Goal: Navigation & Orientation: Find specific page/section

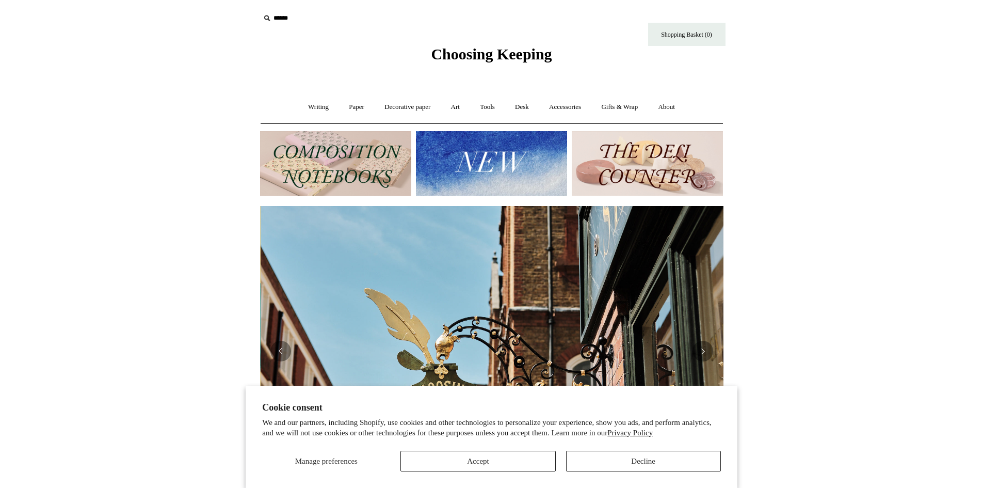
scroll to position [0, 463]
click at [476, 338] on button "Accept" at bounding box center [477, 460] width 155 height 21
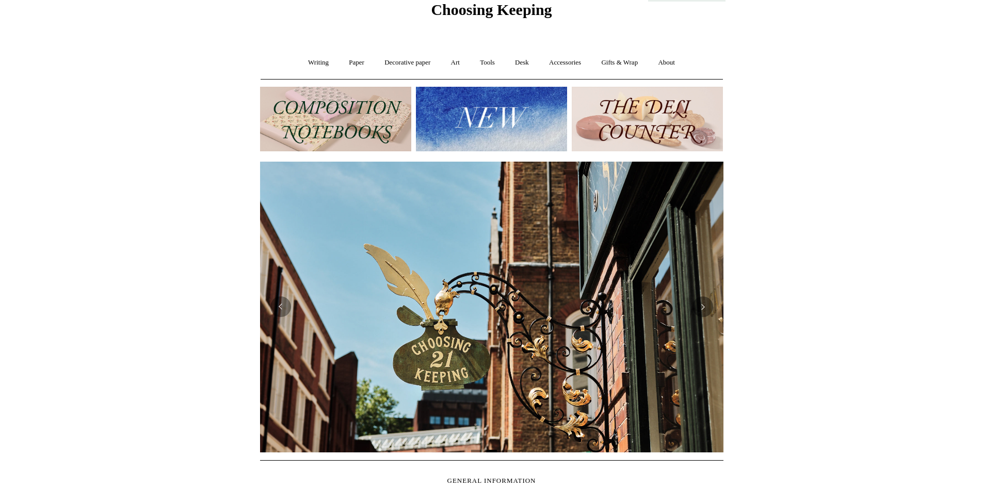
scroll to position [0, 0]
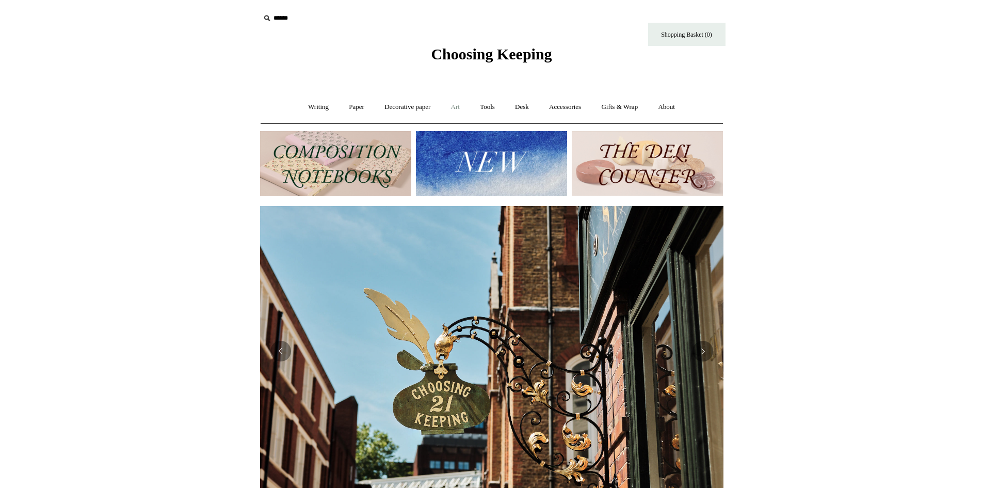
click at [456, 106] on link "Art +" at bounding box center [455, 106] width 27 height 27
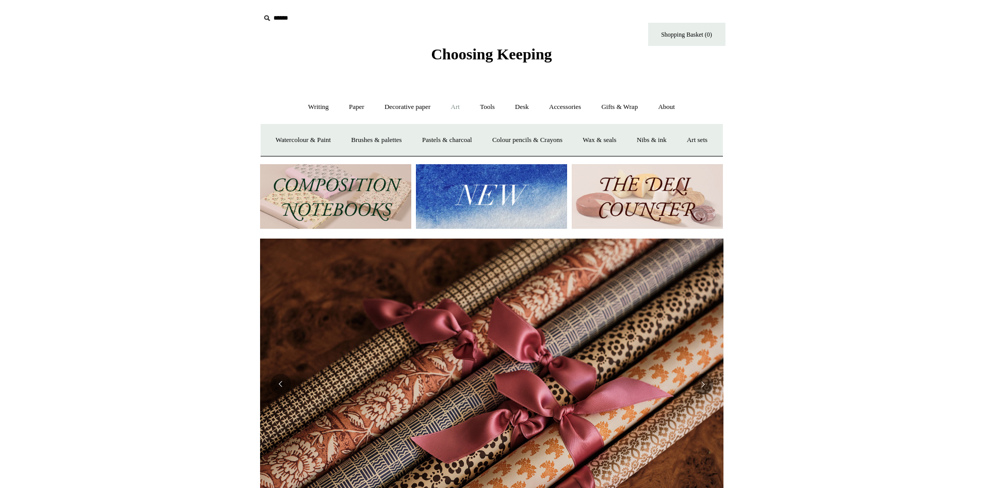
scroll to position [0, 927]
click at [561, 104] on link "Accessories +" at bounding box center [565, 106] width 51 height 27
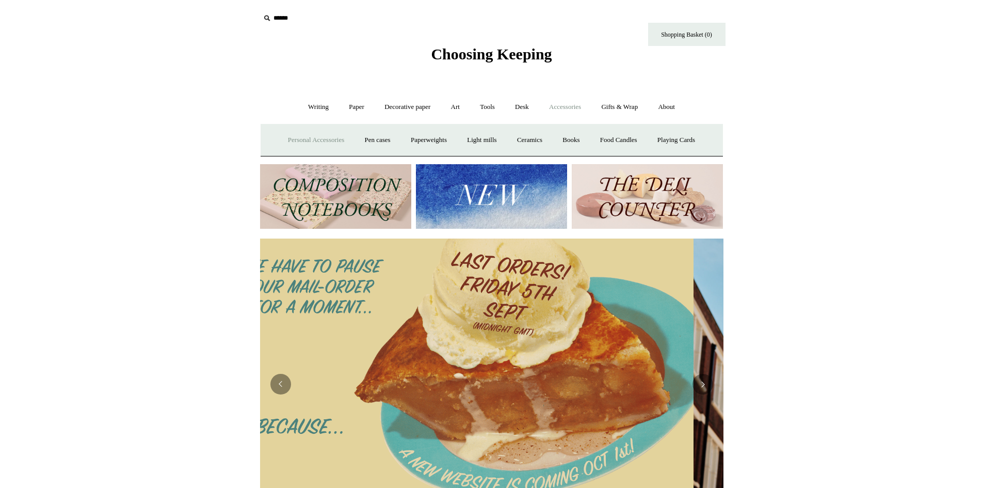
scroll to position [0, 0]
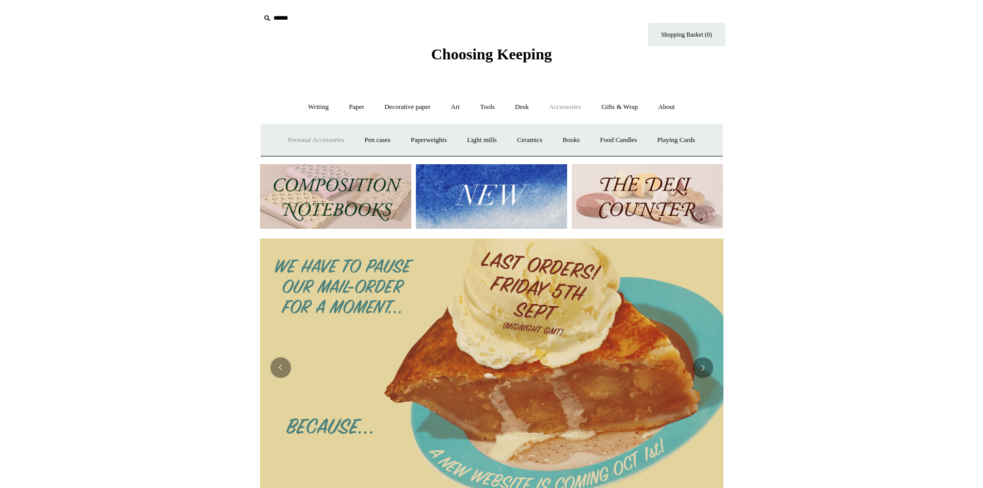
click at [298, 133] on link "Personal Accessories +" at bounding box center [316, 139] width 75 height 27
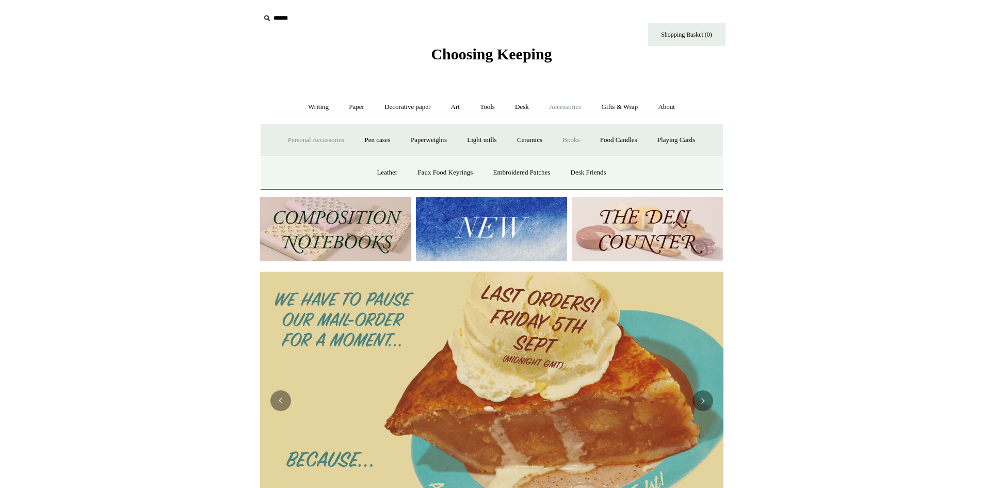
click at [582, 143] on link "Books" at bounding box center [571, 139] width 36 height 27
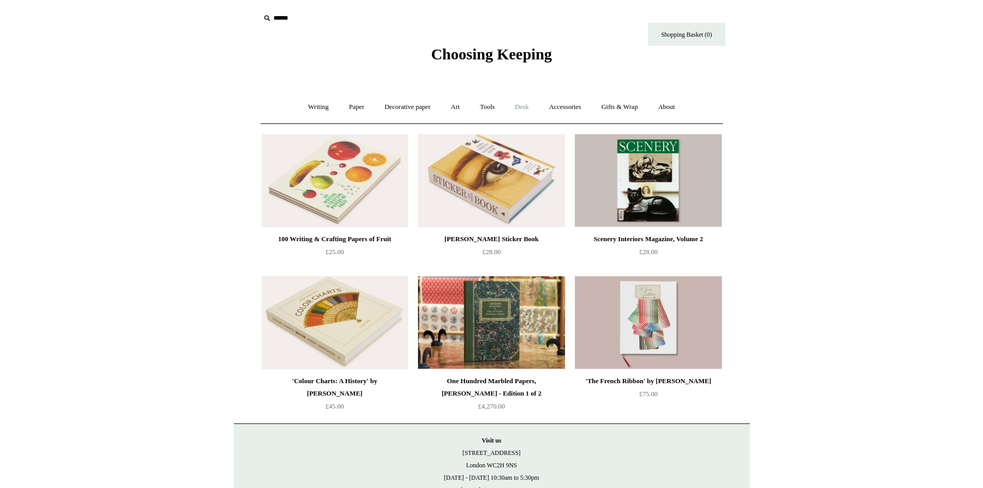
click at [518, 104] on link "Desk +" at bounding box center [522, 106] width 33 height 27
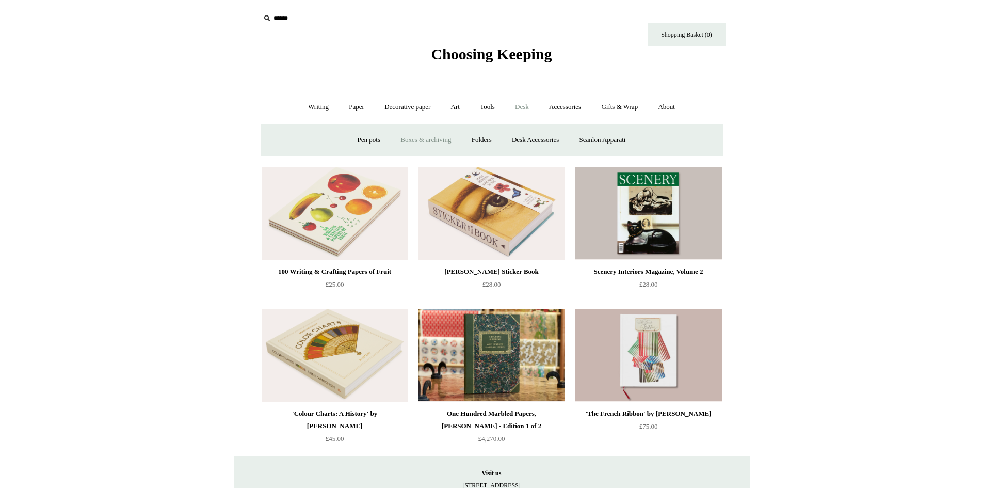
click at [428, 139] on link "Boxes & archiving" at bounding box center [425, 139] width 69 height 27
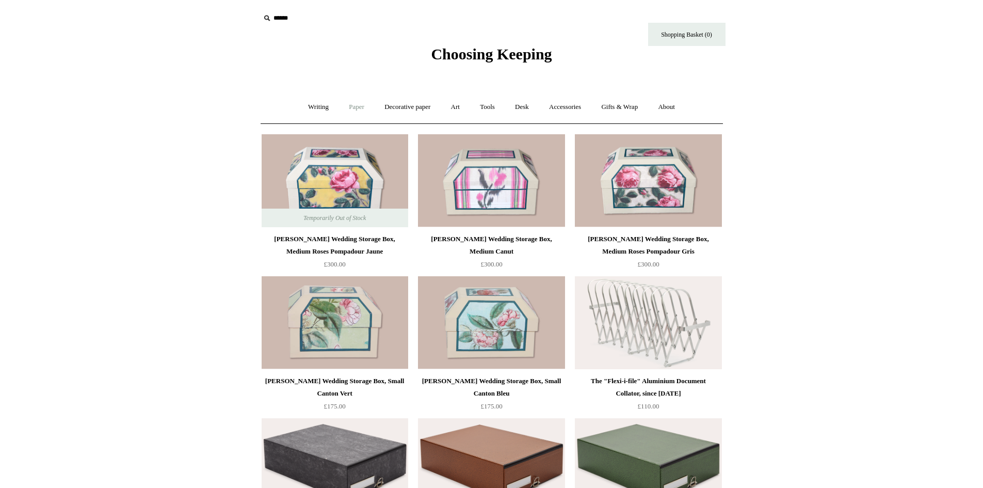
click at [342, 106] on link "Paper +" at bounding box center [356, 106] width 34 height 27
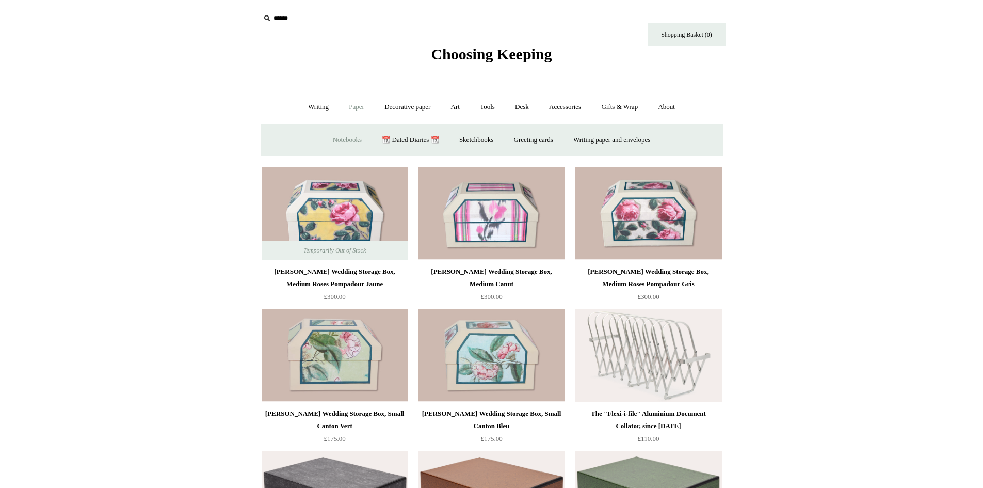
click at [337, 138] on link "Notebooks +" at bounding box center [346, 139] width 47 height 27
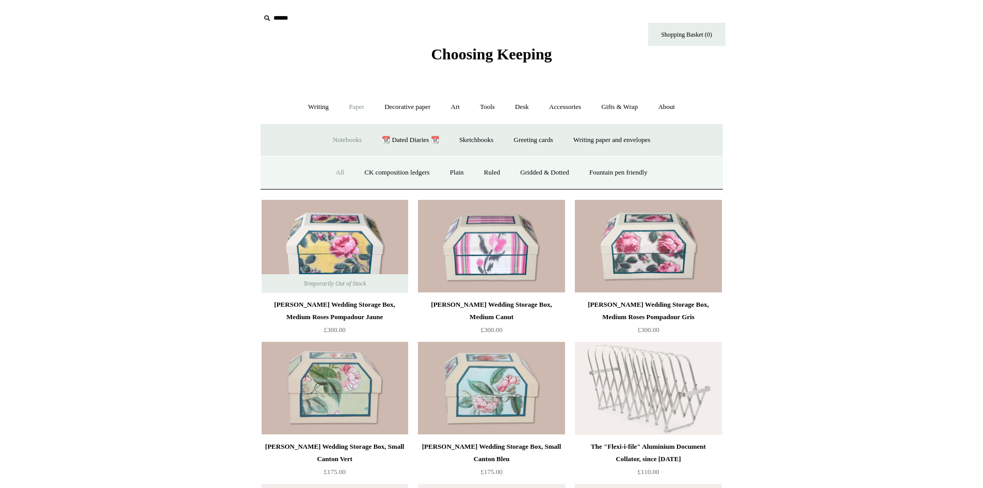
click at [334, 173] on link "All" at bounding box center [339, 172] width 27 height 27
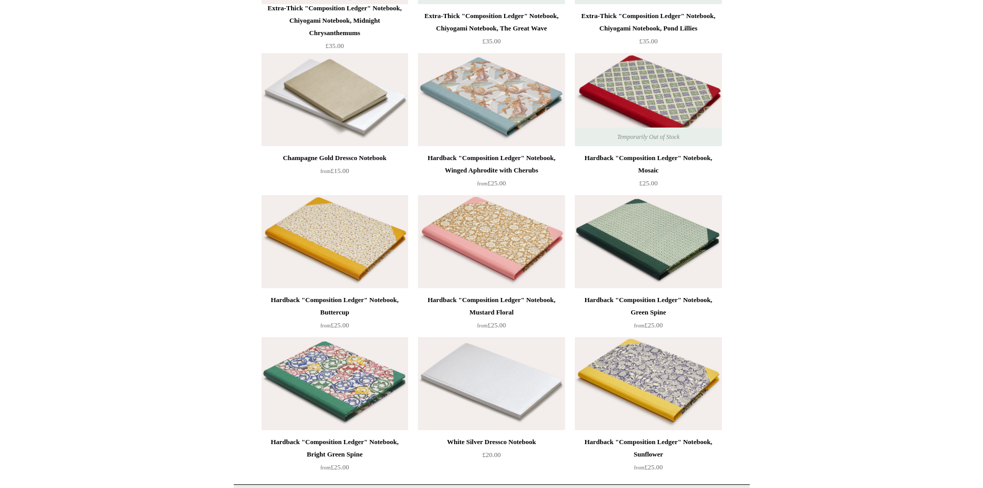
scroll to position [6907, 0]
